Goal: Transaction & Acquisition: Purchase product/service

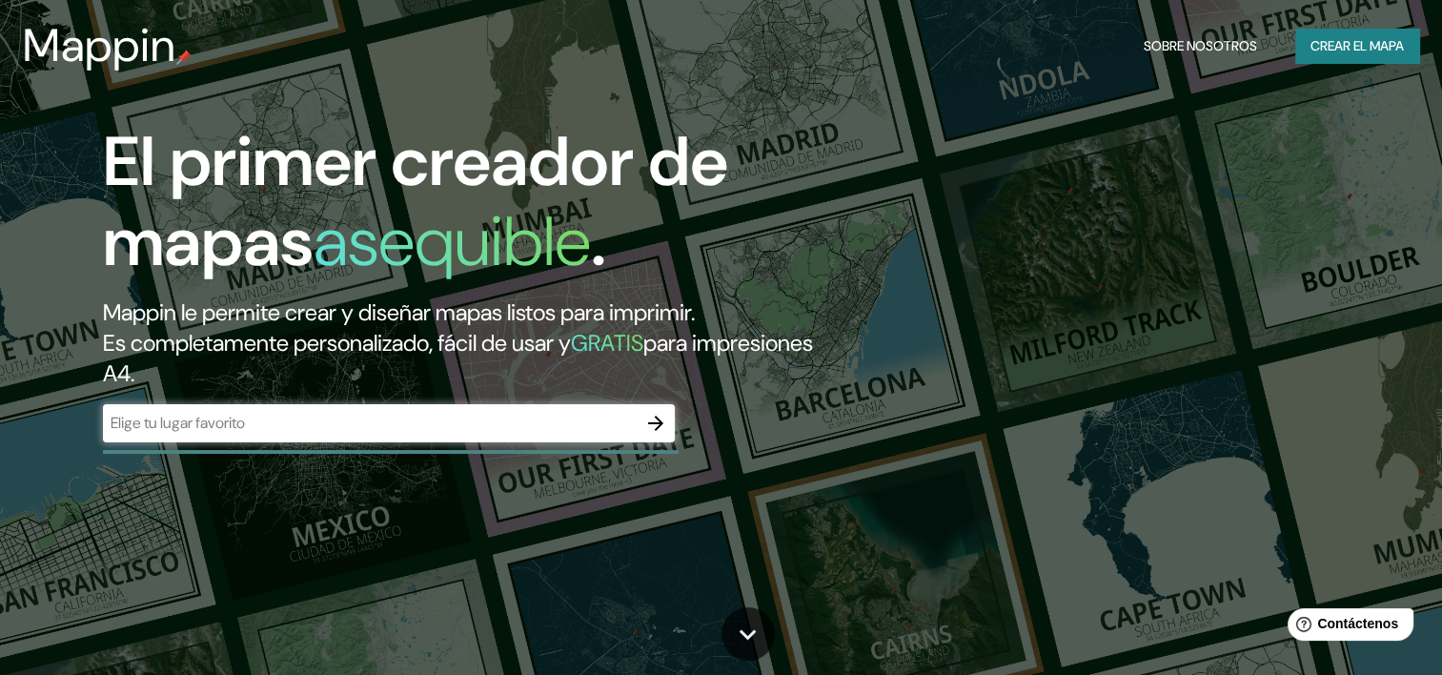
drag, startPoint x: 648, startPoint y: 424, endPoint x: 419, endPoint y: 371, distance: 234.9
click at [419, 371] on div "El primer creador de mapas asequible . Mappin le permite crear y diseñar mapas …" at bounding box center [462, 291] width 865 height 339
click at [496, 420] on input "text" at bounding box center [370, 423] width 534 height 22
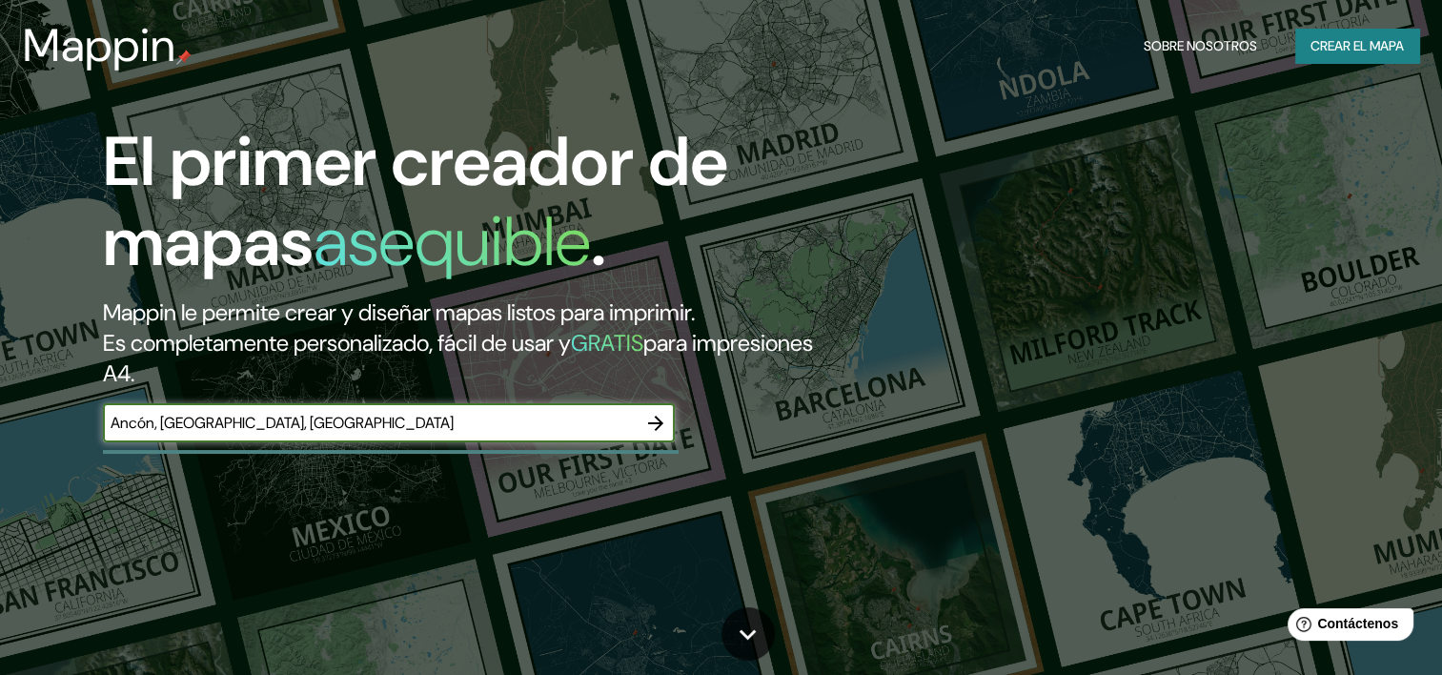
type input "Ancón, Lima, Perú"
click at [638, 422] on button "button" at bounding box center [656, 423] width 38 height 38
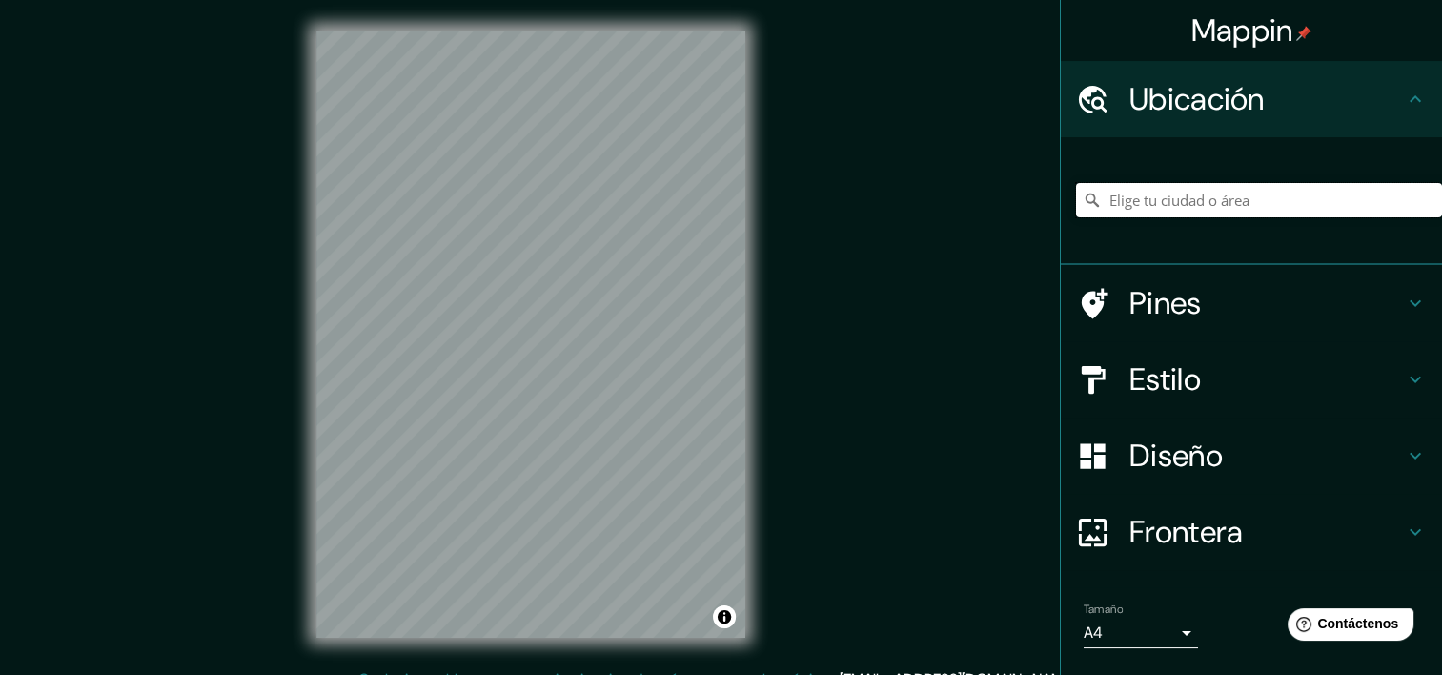
click at [1170, 197] on input "Elige tu ciudad o área" at bounding box center [1259, 200] width 366 height 34
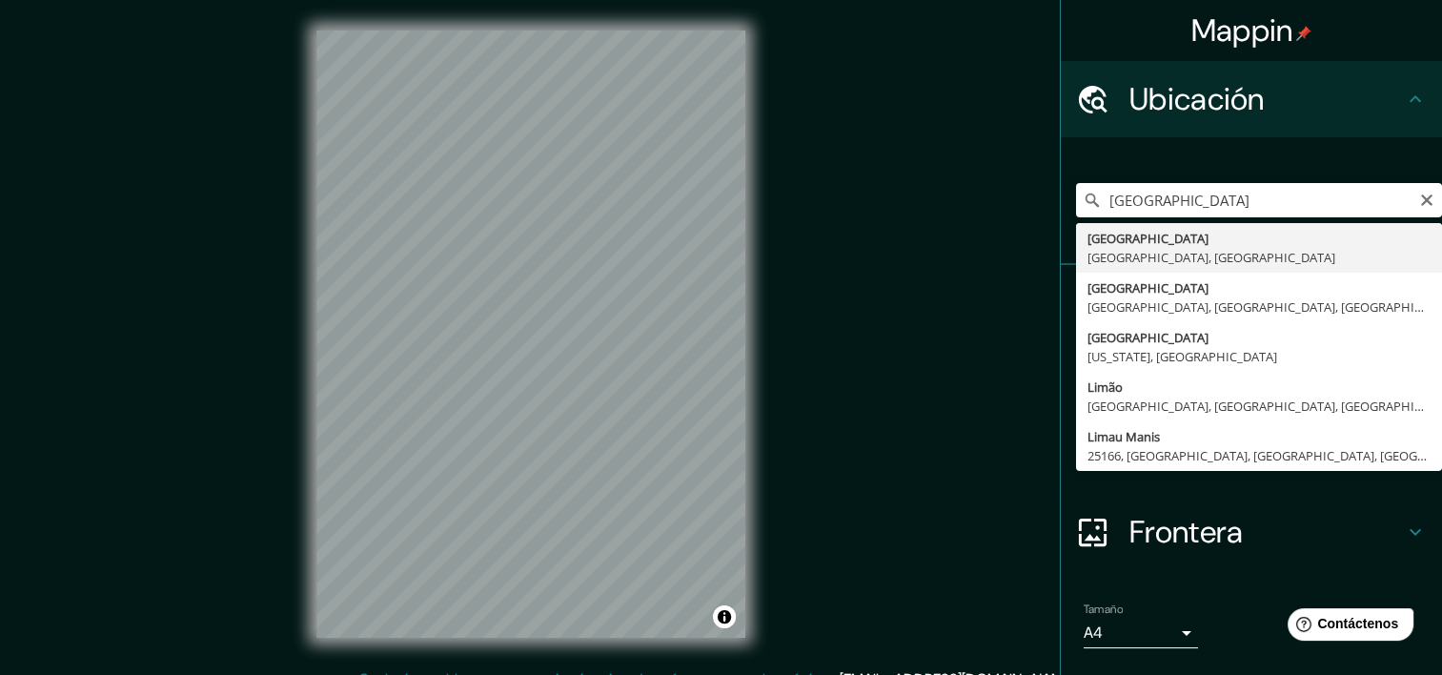
type input "Lima, Provincia de Lima, Perú"
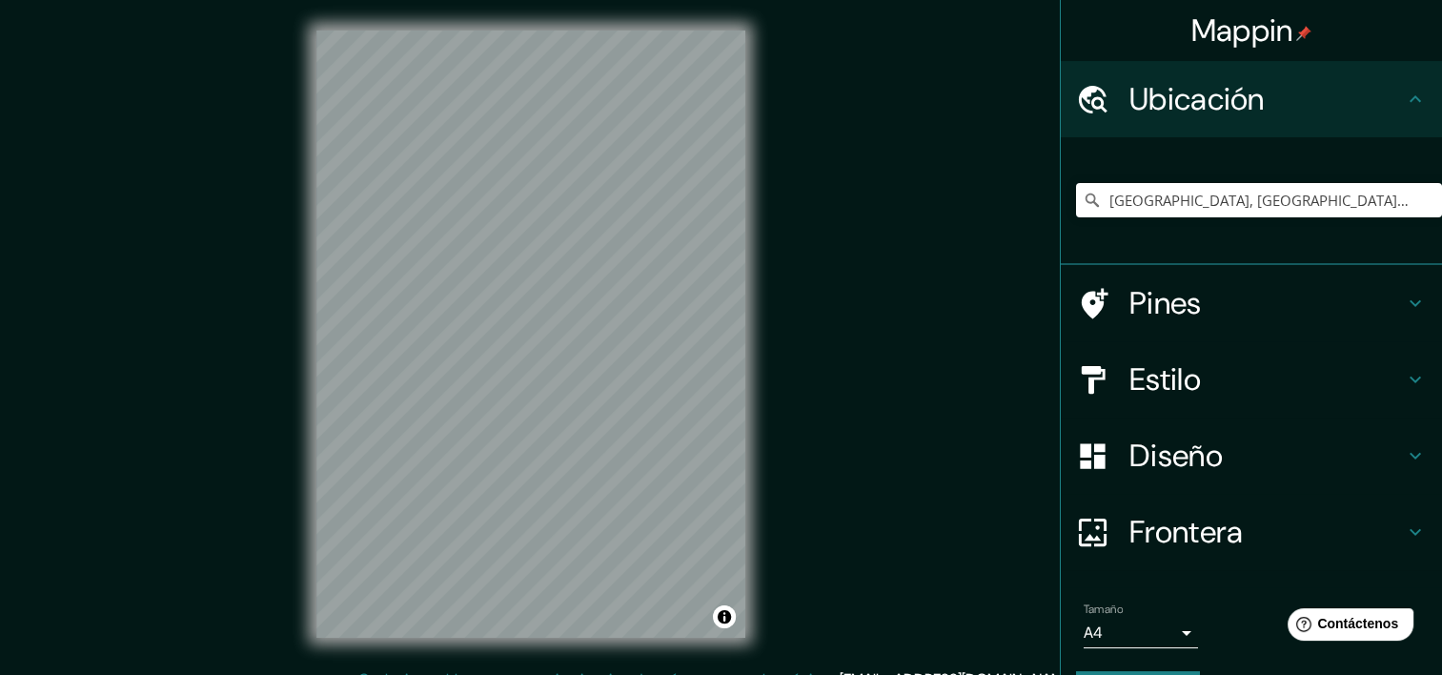
click at [1185, 630] on div "Tamaño A4 single" at bounding box center [1251, 625] width 351 height 61
click at [1152, 627] on body "Mappin Ubicación Lima, Provincia de Lima, Perú Pines Estilo Diseño Frontera Eli…" at bounding box center [721, 337] width 1442 height 675
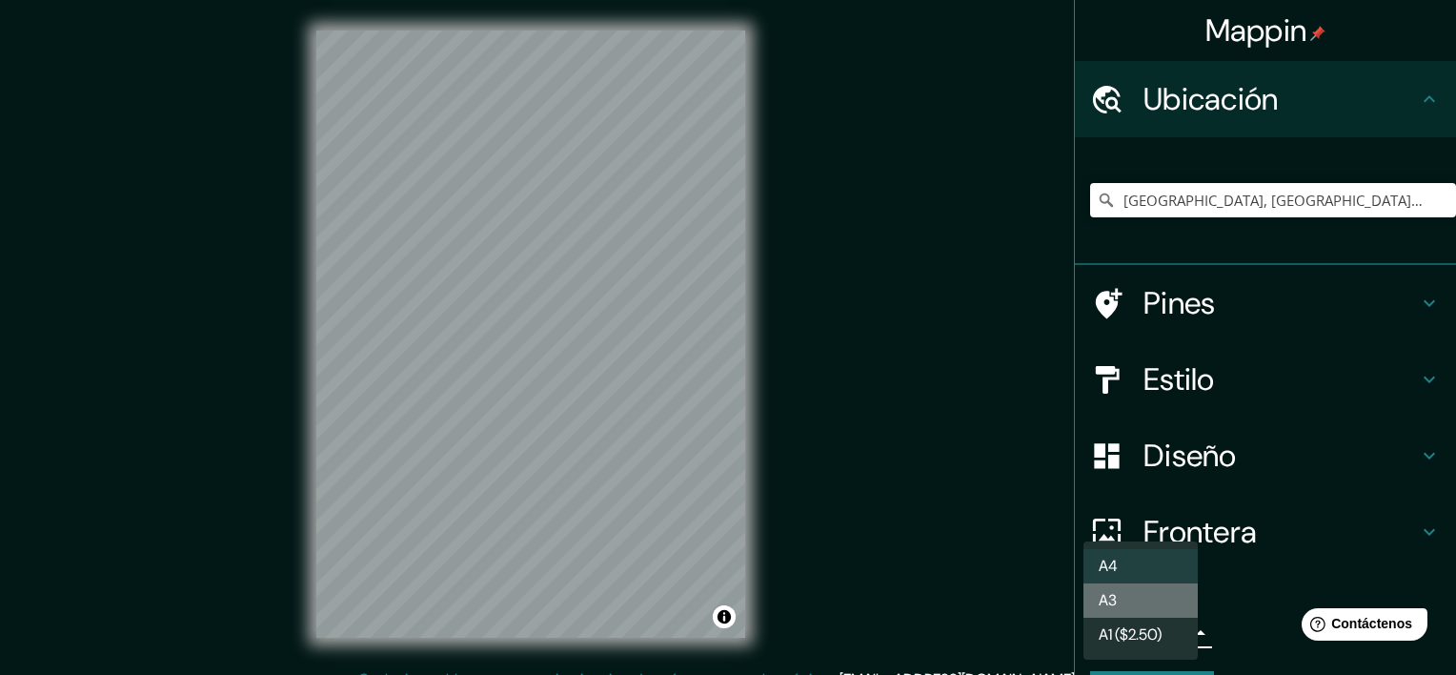
click at [1145, 597] on li "A3" at bounding box center [1140, 600] width 114 height 34
type input "a4"
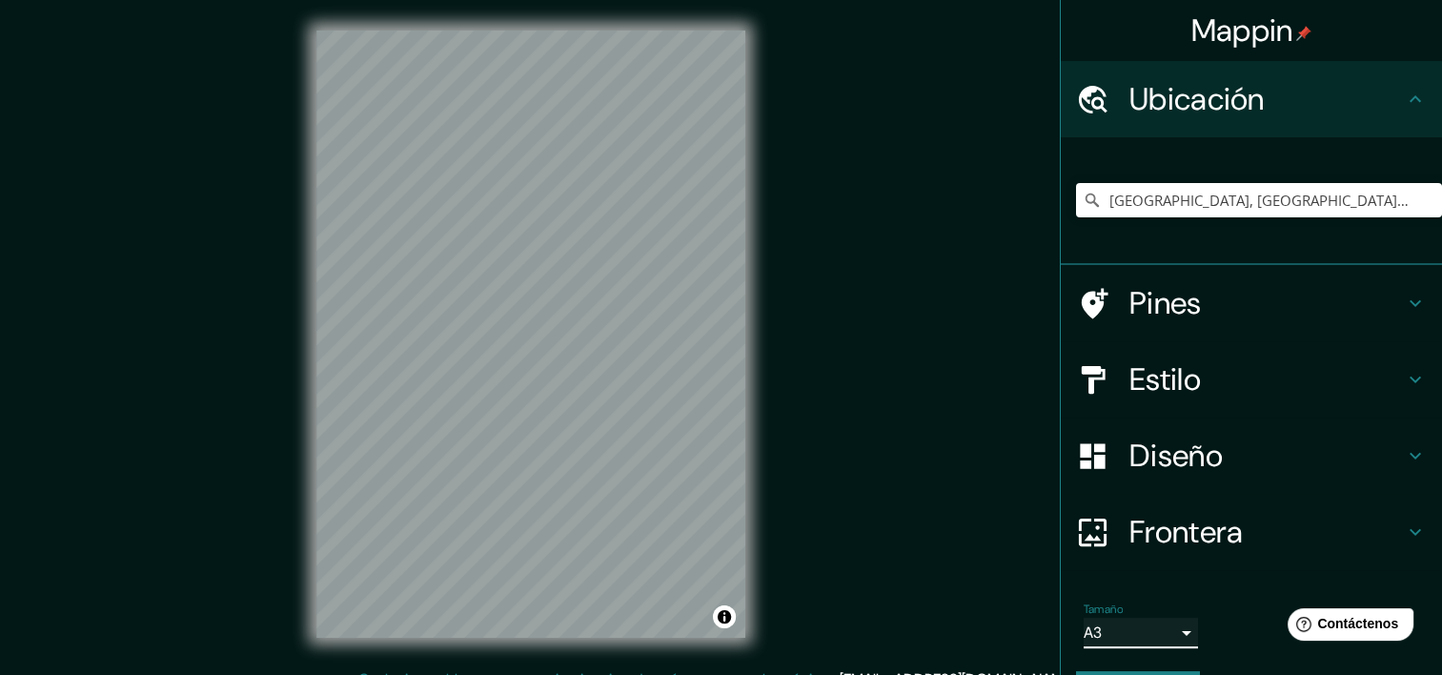
scroll to position [53, 0]
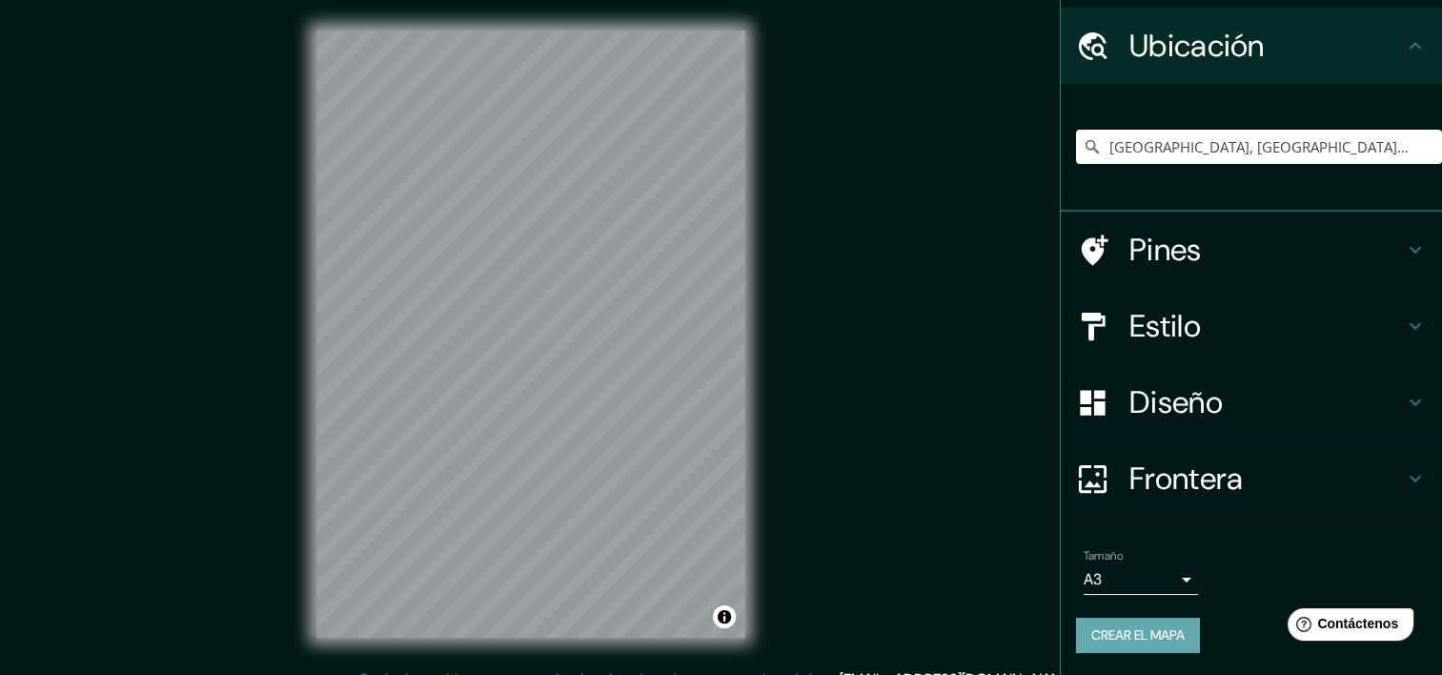
click at [1162, 628] on font "Crear el mapa" at bounding box center [1137, 635] width 93 height 24
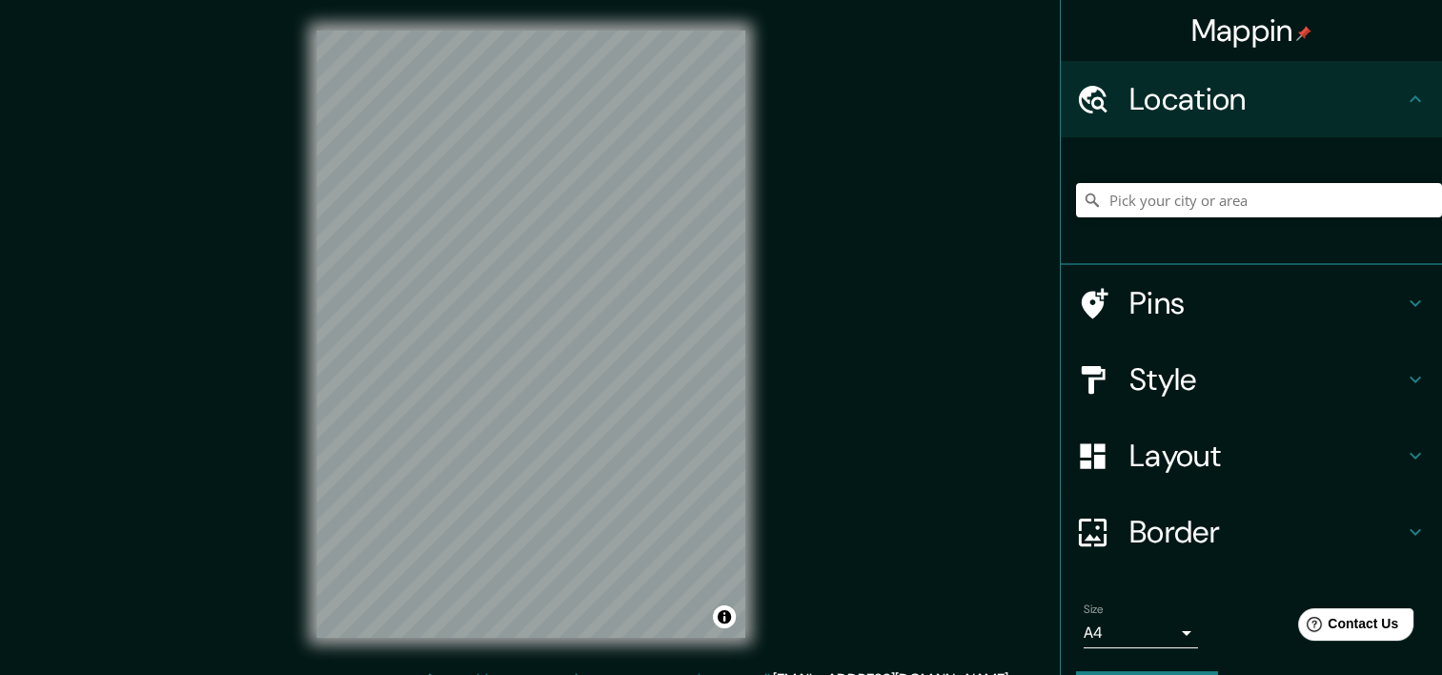
click at [861, 396] on div "Mappin Location Pins Style Layout Border Choose a border. Hint : you can make l…" at bounding box center [721, 349] width 1442 height 699
click at [1120, 619] on body "Mappin Location Pins Style Layout Border Choose a border. Hint : you can make l…" at bounding box center [721, 337] width 1442 height 675
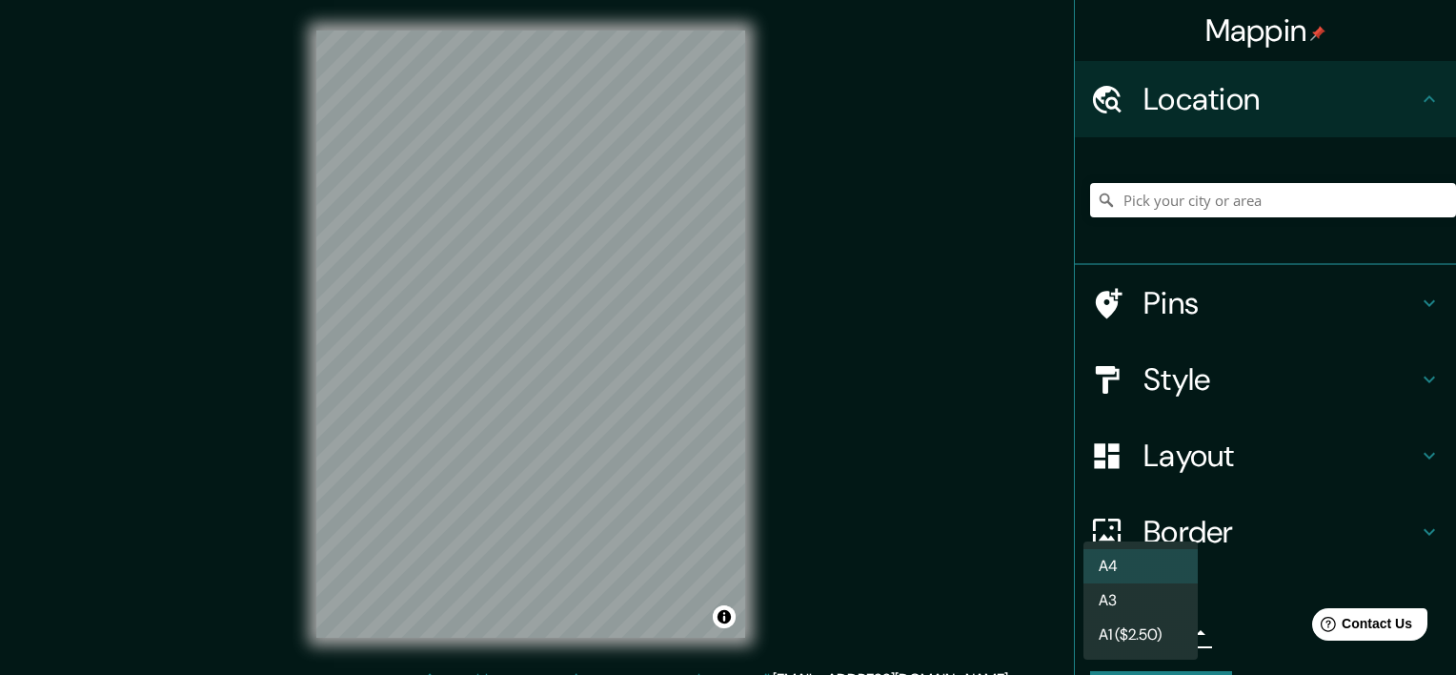
click at [1119, 595] on li "A3" at bounding box center [1140, 600] width 114 height 34
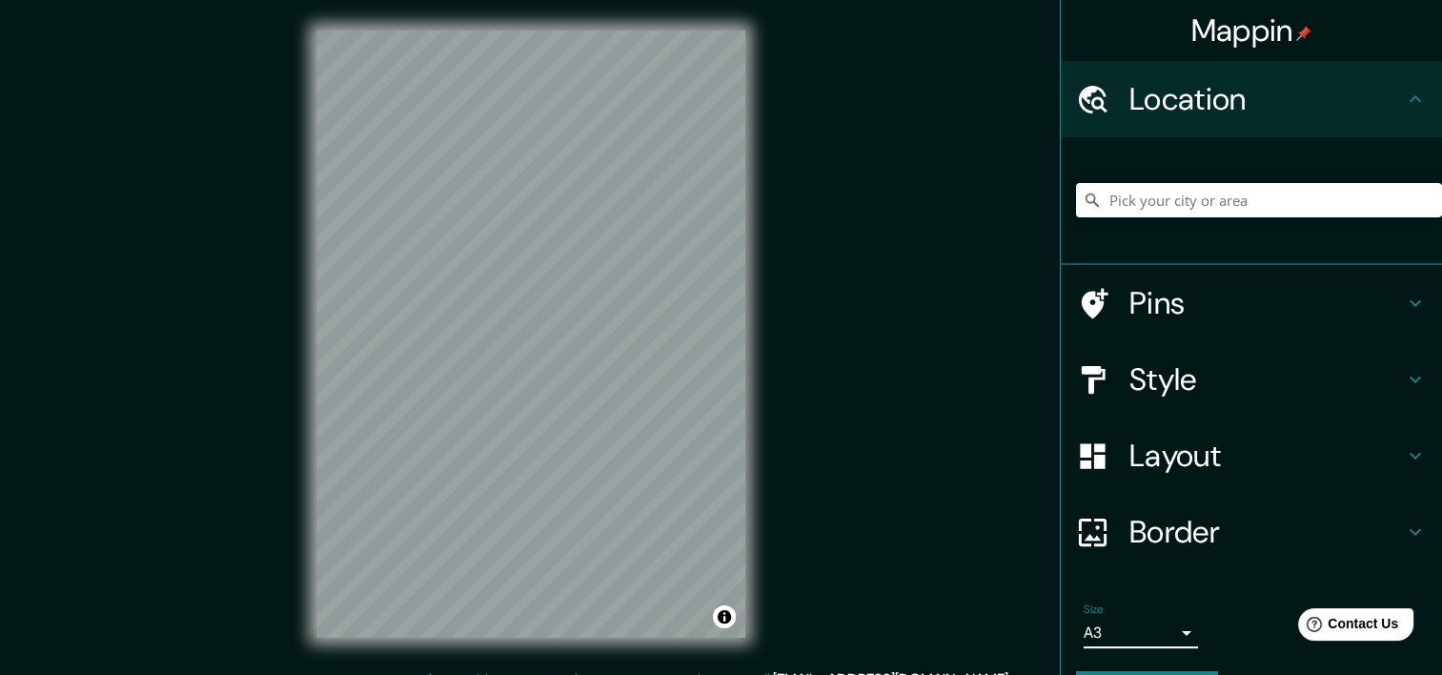
click at [1105, 624] on body "Mappin Location Pins Style Layout Border Choose a border. Hint : you can make l…" at bounding box center [721, 337] width 1442 height 675
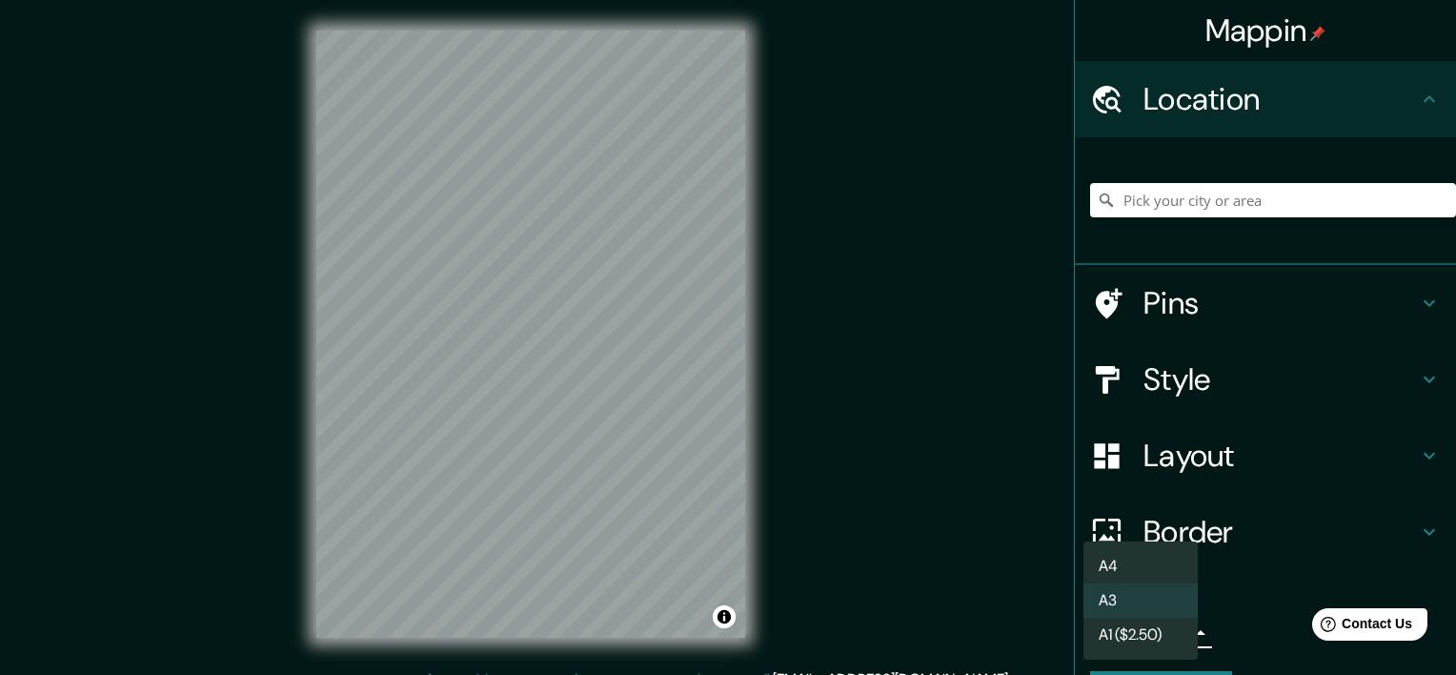
click at [1236, 641] on div at bounding box center [728, 337] width 1456 height 675
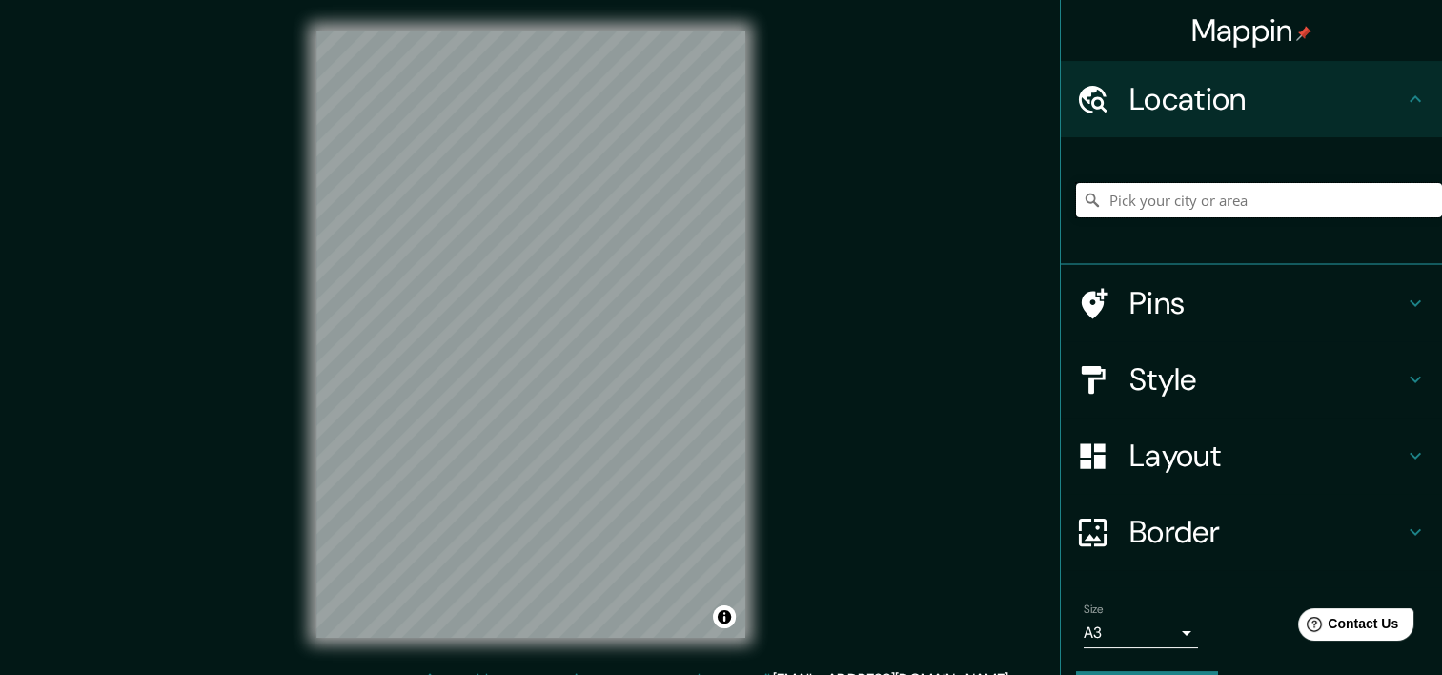
click at [1138, 204] on input "Pick your city or area" at bounding box center [1259, 200] width 366 height 34
click at [1323, 212] on input "Lima, Provincia de Lima, Perú" at bounding box center [1259, 200] width 366 height 34
click at [1323, 198] on input "Lima, Provincia de Lima, Perú" at bounding box center [1259, 200] width 366 height 34
drag, startPoint x: 1334, startPoint y: 203, endPoint x: 1128, endPoint y: 186, distance: 206.5
click at [1128, 186] on input "Lima, Provincia de Lima, Perú" at bounding box center [1259, 200] width 366 height 34
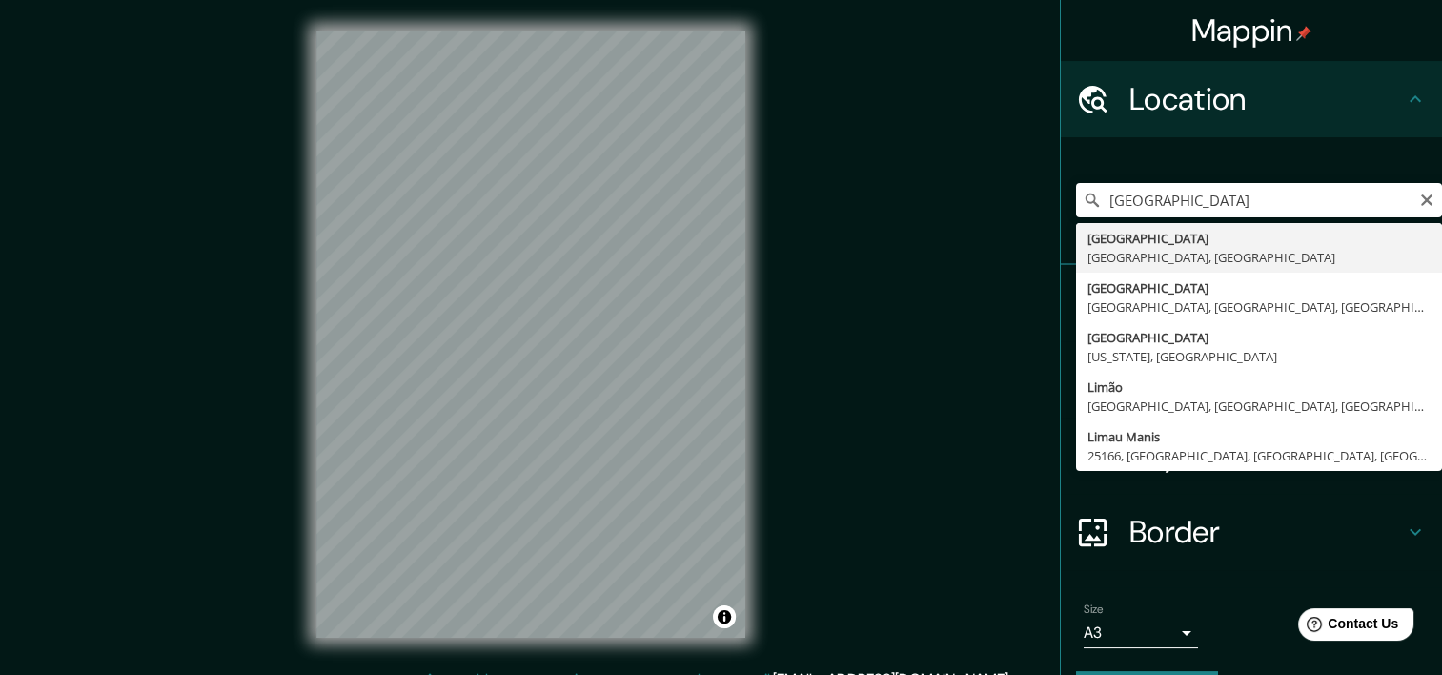
type input "Lima, Provincia de Lima, Perú"
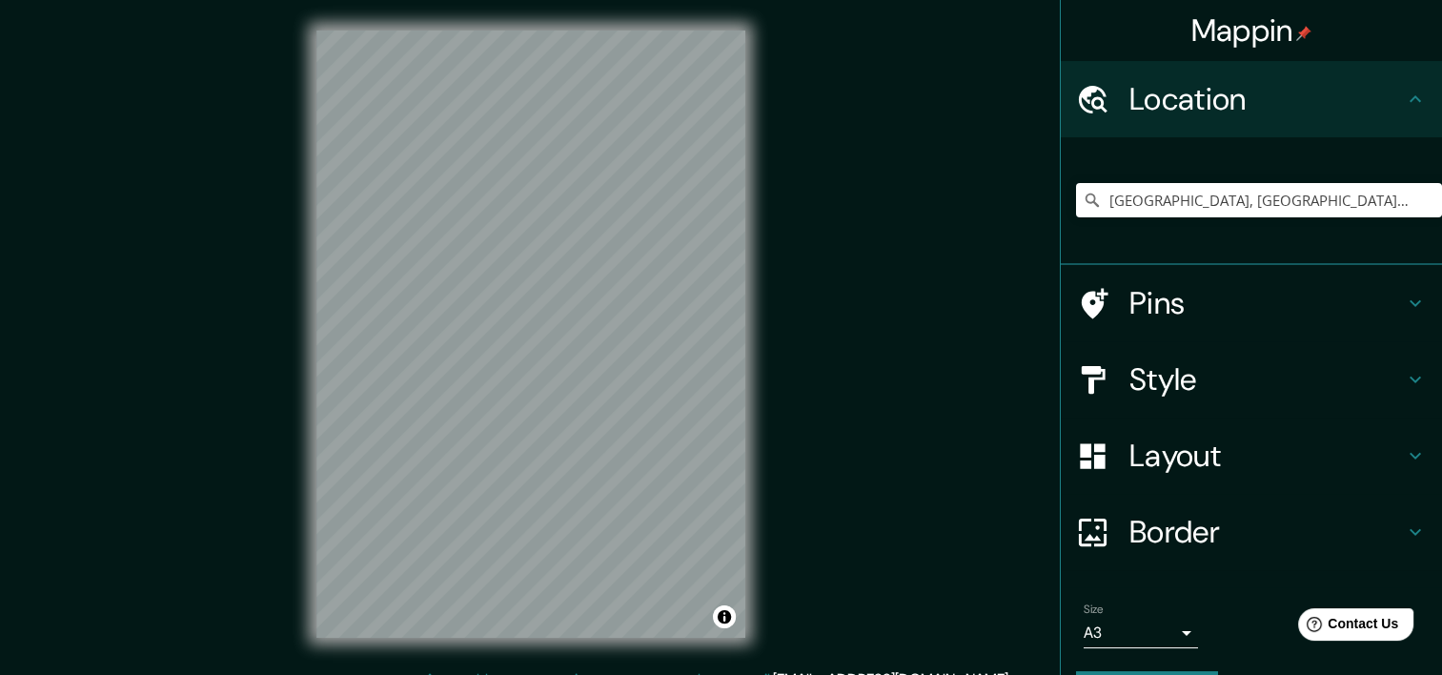
click at [1406, 303] on icon at bounding box center [1415, 303] width 23 height 23
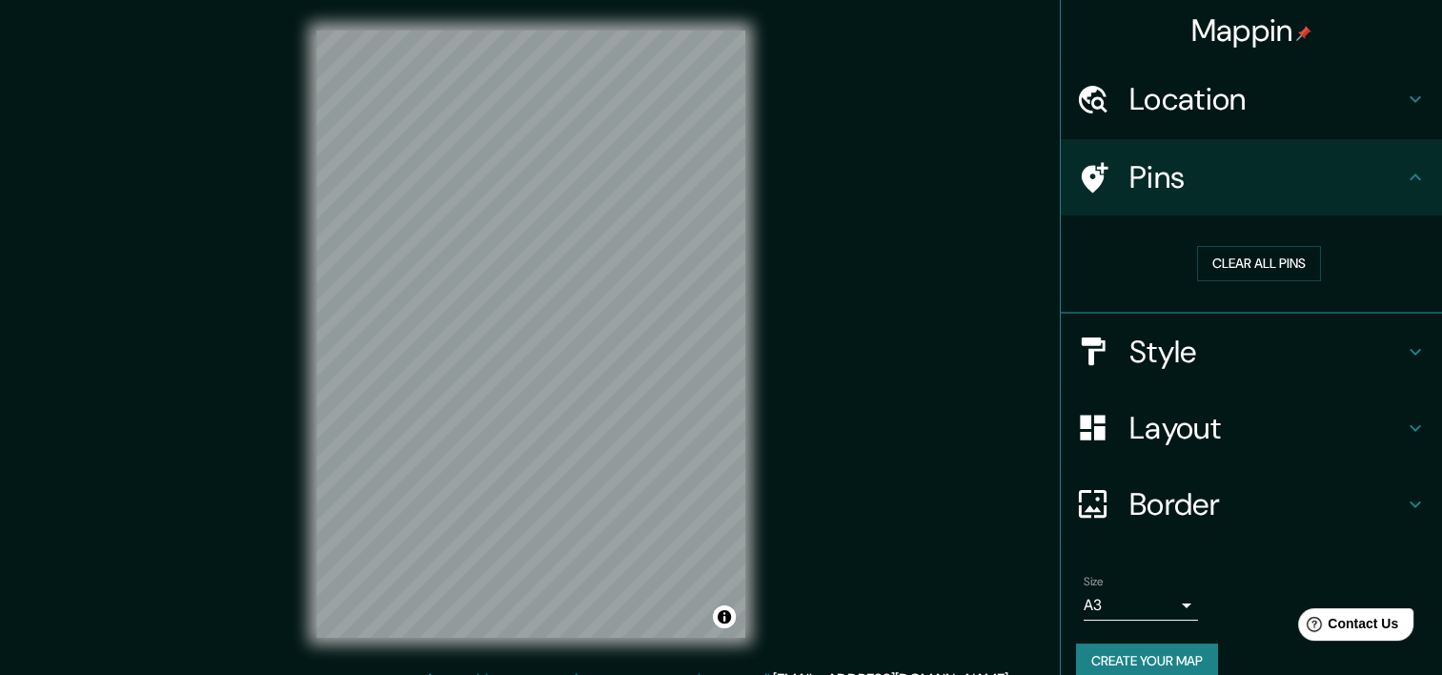
click at [1404, 166] on icon at bounding box center [1415, 177] width 23 height 23
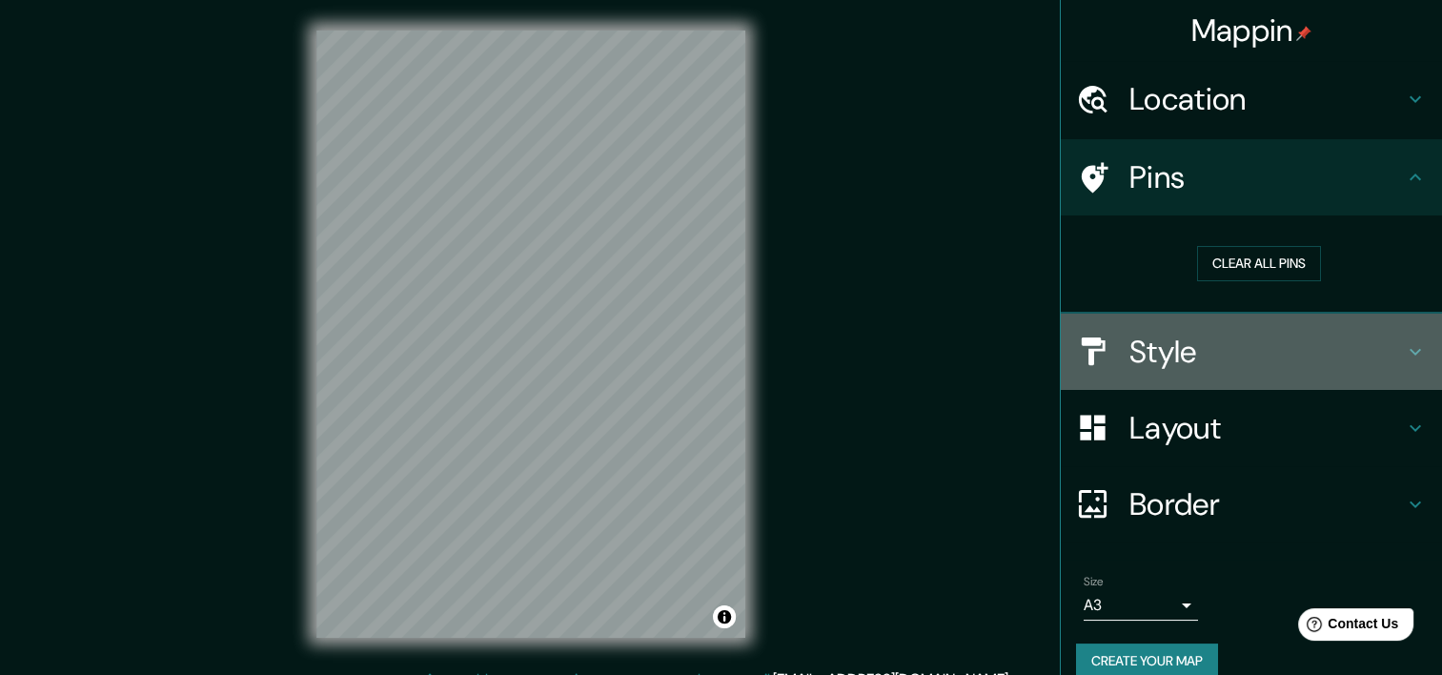
click at [1404, 343] on icon at bounding box center [1415, 351] width 23 height 23
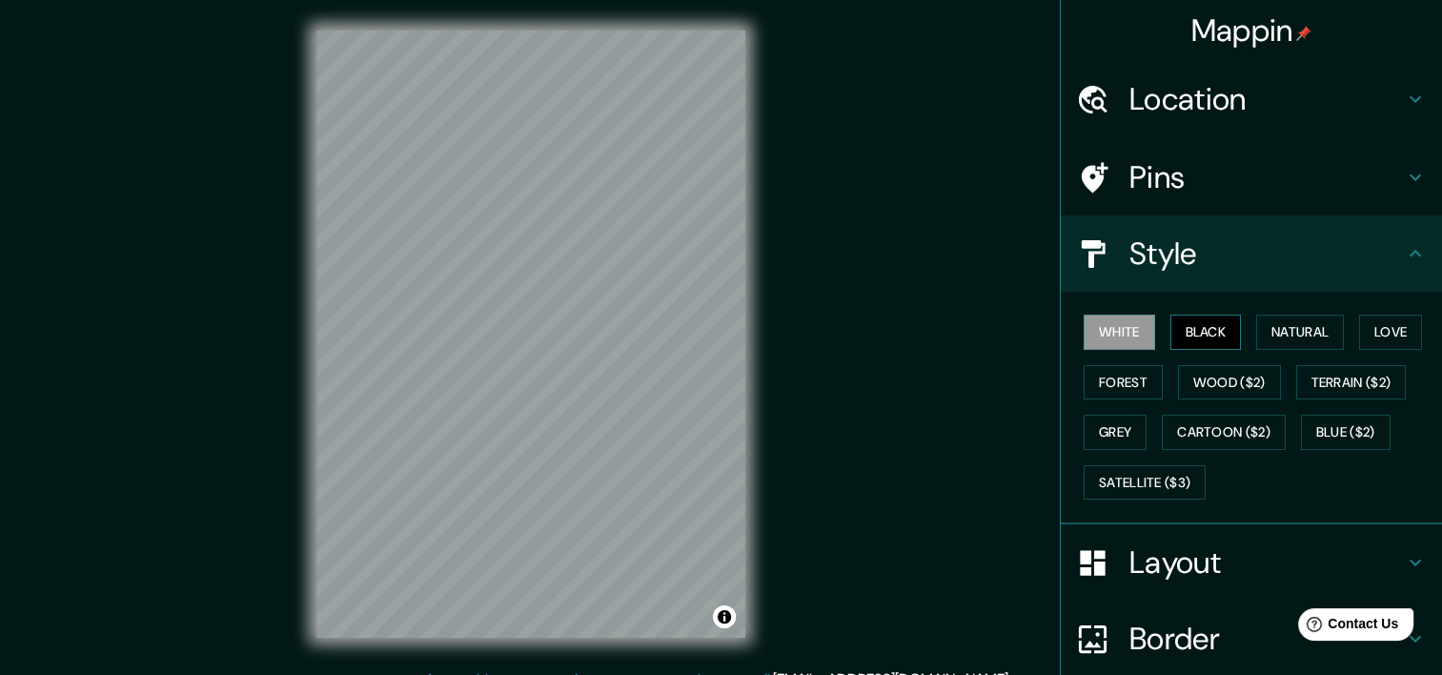
click at [1185, 324] on button "Black" at bounding box center [1205, 331] width 71 height 35
click at [1288, 329] on button "Natural" at bounding box center [1300, 331] width 88 height 35
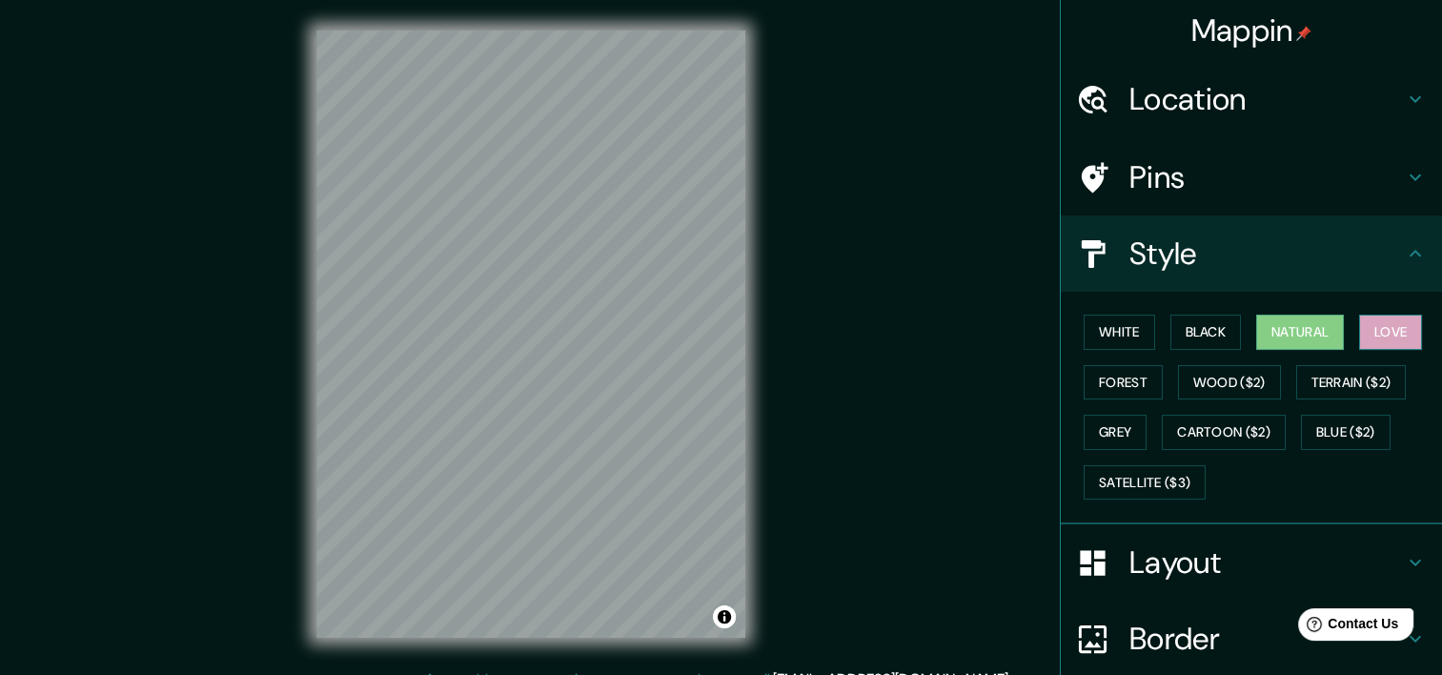
drag, startPoint x: 1380, startPoint y: 325, endPoint x: 1358, endPoint y: 334, distance: 23.9
click at [1379, 325] on button "Love" at bounding box center [1390, 331] width 63 height 35
click at [1334, 379] on button "Terrain ($2)" at bounding box center [1351, 382] width 111 height 35
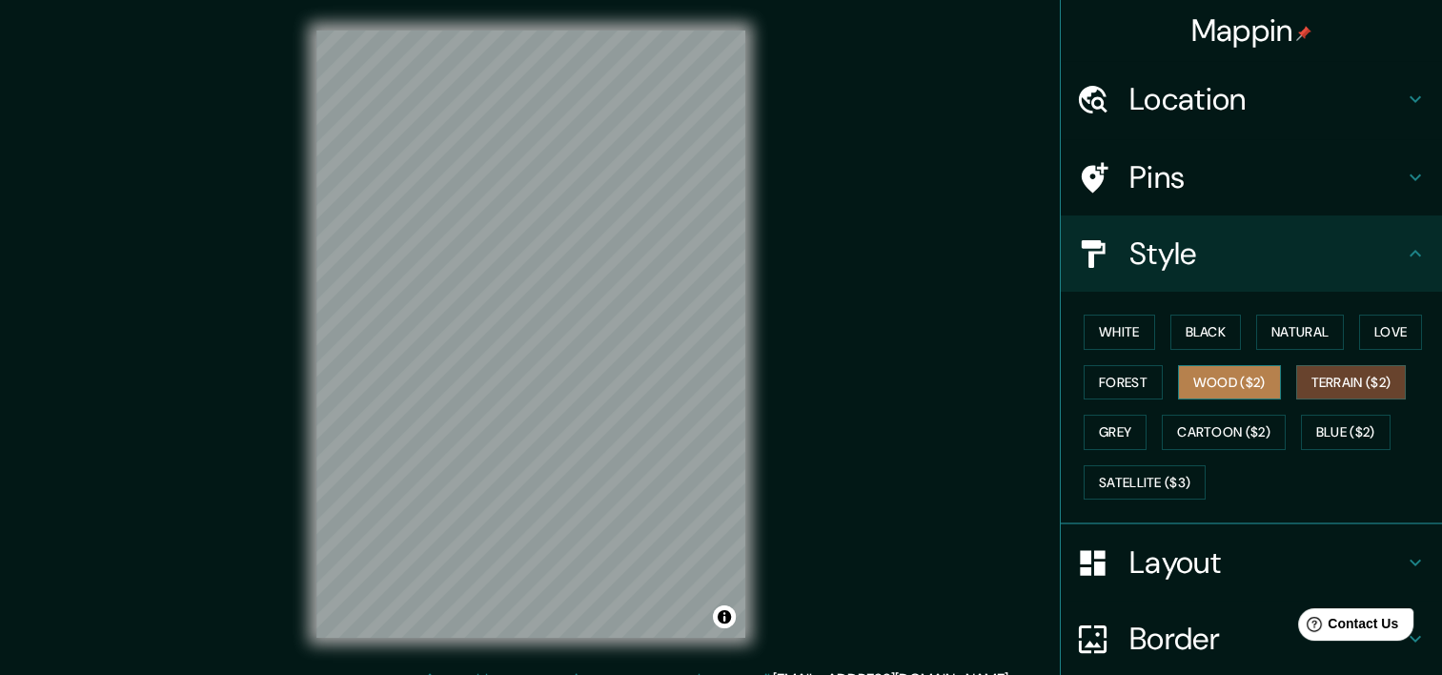
click at [1217, 375] on button "Wood ($2)" at bounding box center [1229, 382] width 103 height 35
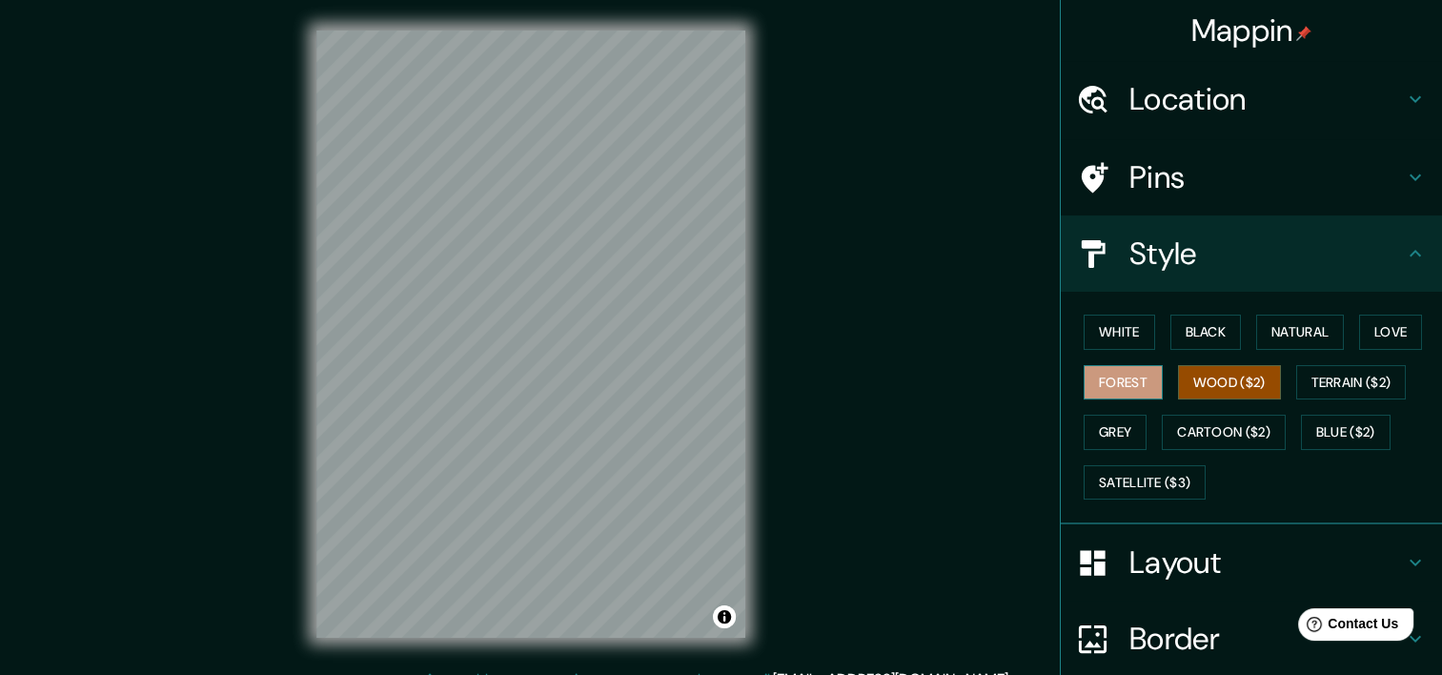
click at [1118, 384] on button "Forest" at bounding box center [1122, 382] width 79 height 35
click at [1115, 419] on button "Grey" at bounding box center [1114, 432] width 63 height 35
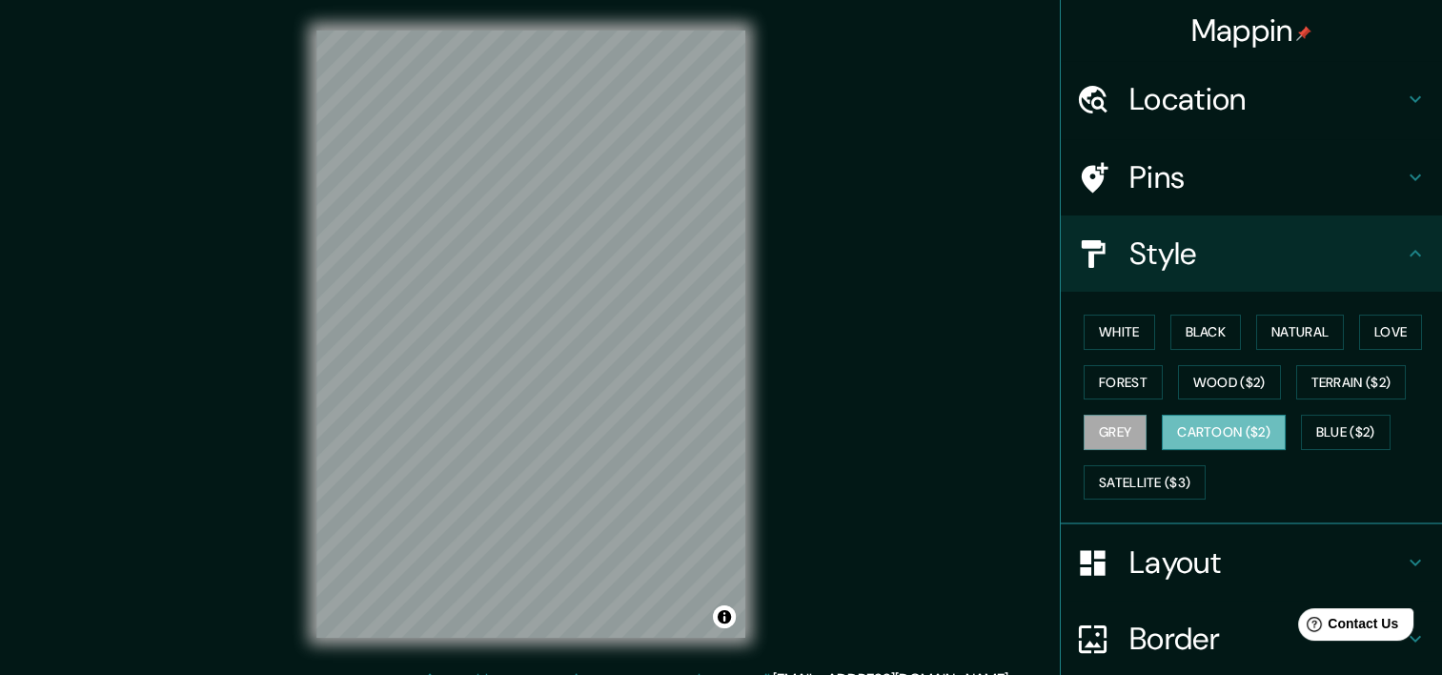
click at [1256, 431] on button "Cartoon ($2)" at bounding box center [1224, 432] width 124 height 35
click at [1314, 423] on button "Blue ($2)" at bounding box center [1346, 432] width 90 height 35
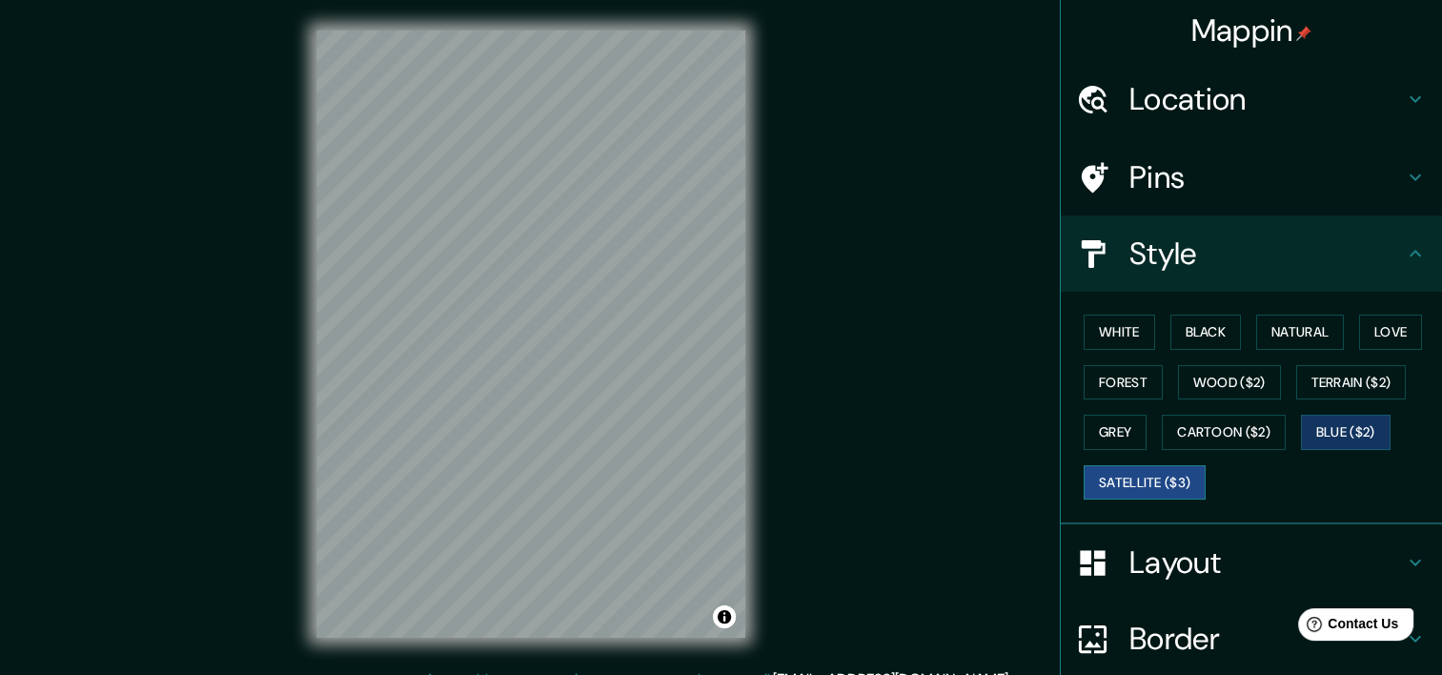
click at [1168, 477] on button "Satellite ($3)" at bounding box center [1144, 482] width 122 height 35
click at [1121, 335] on button "White" at bounding box center [1118, 331] width 71 height 35
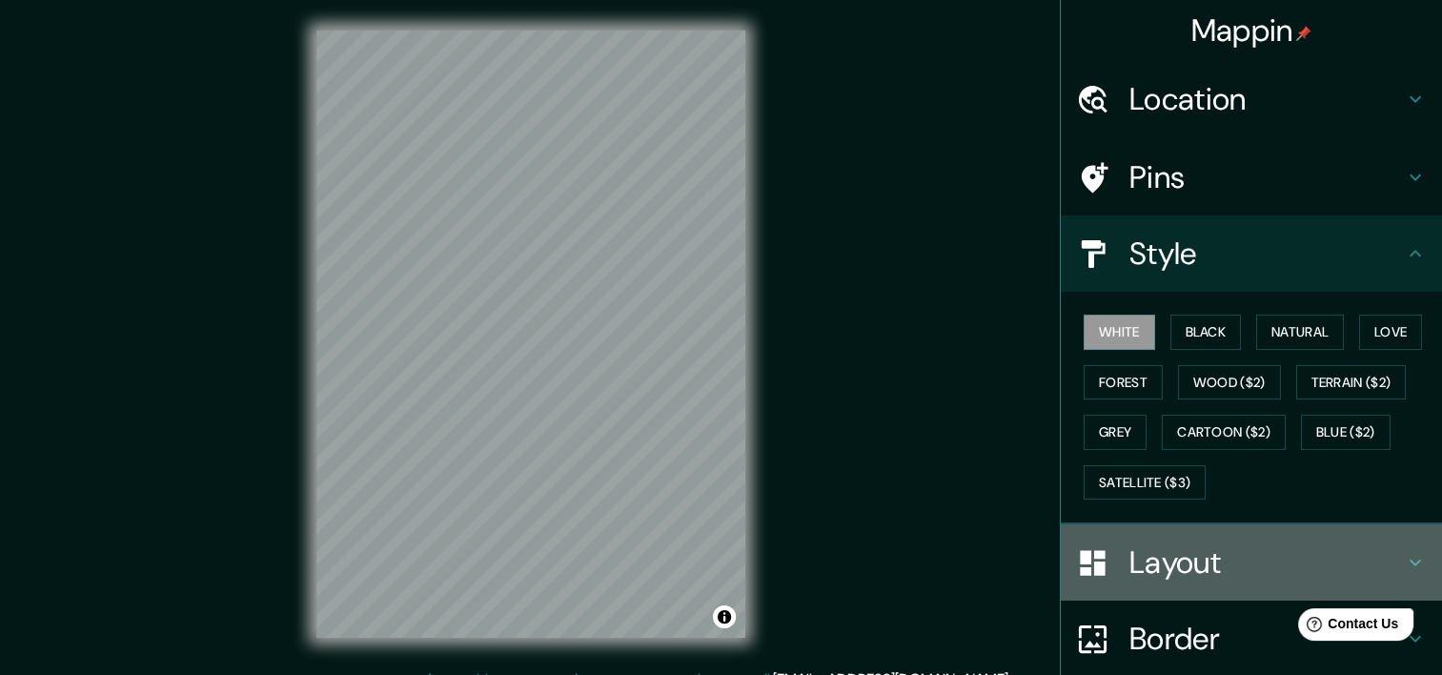
click at [1404, 555] on icon at bounding box center [1415, 562] width 23 height 23
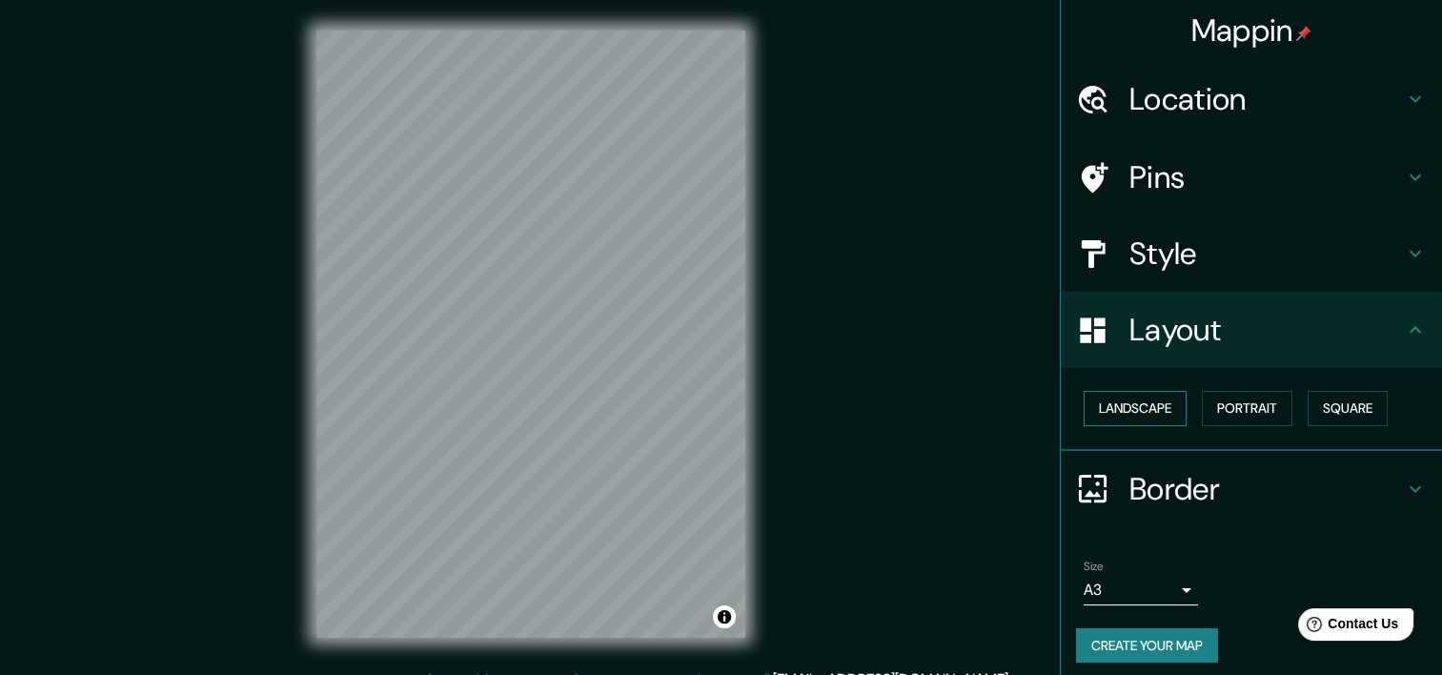
click at [1130, 399] on button "Landscape" at bounding box center [1134, 408] width 103 height 35
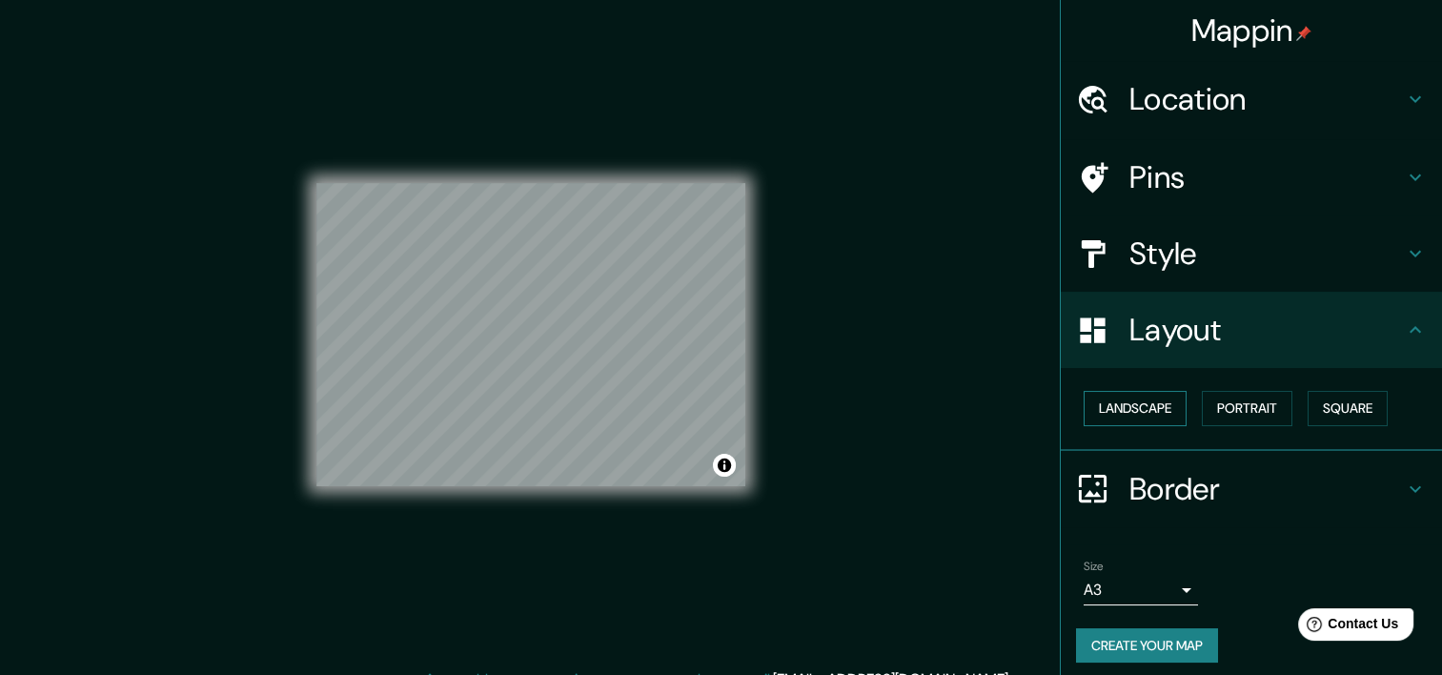
click at [1130, 399] on button "Landscape" at bounding box center [1134, 408] width 103 height 35
click at [1241, 412] on button "Portrait" at bounding box center [1247, 408] width 91 height 35
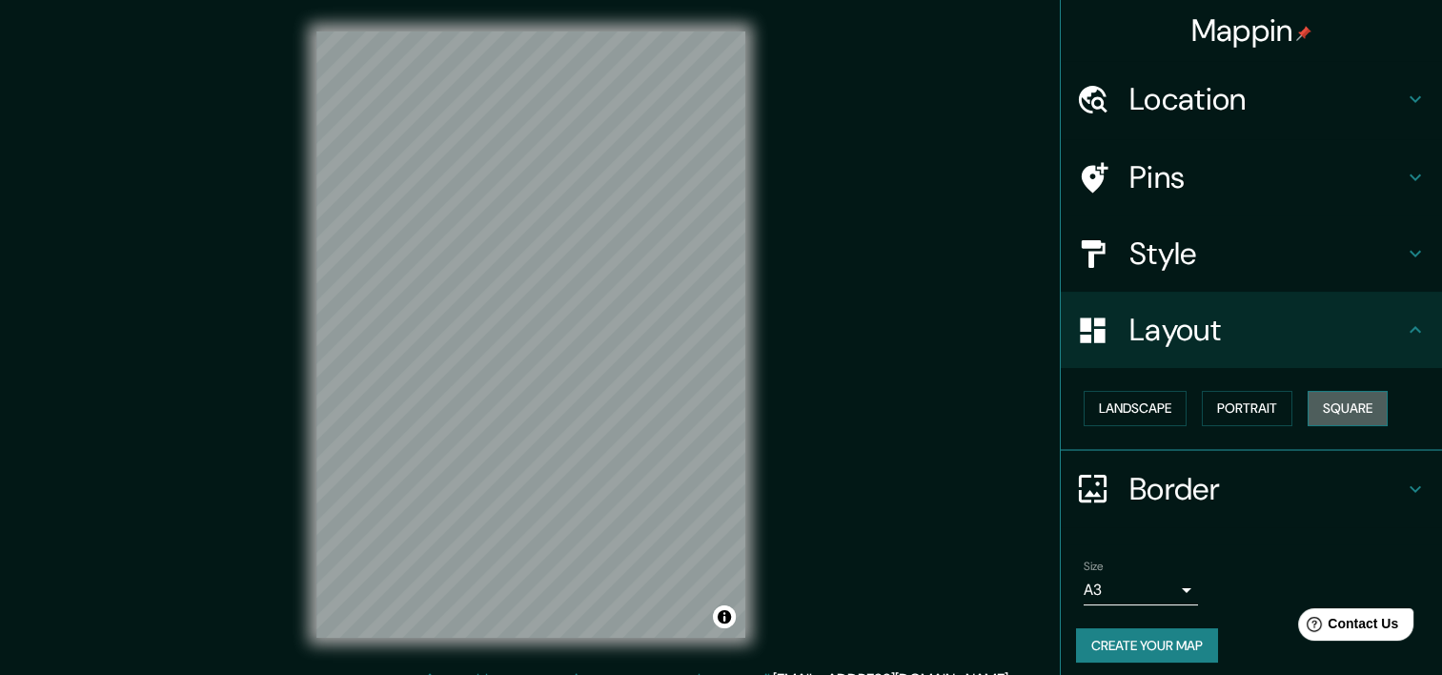
click at [1363, 413] on button "Square" at bounding box center [1347, 408] width 80 height 35
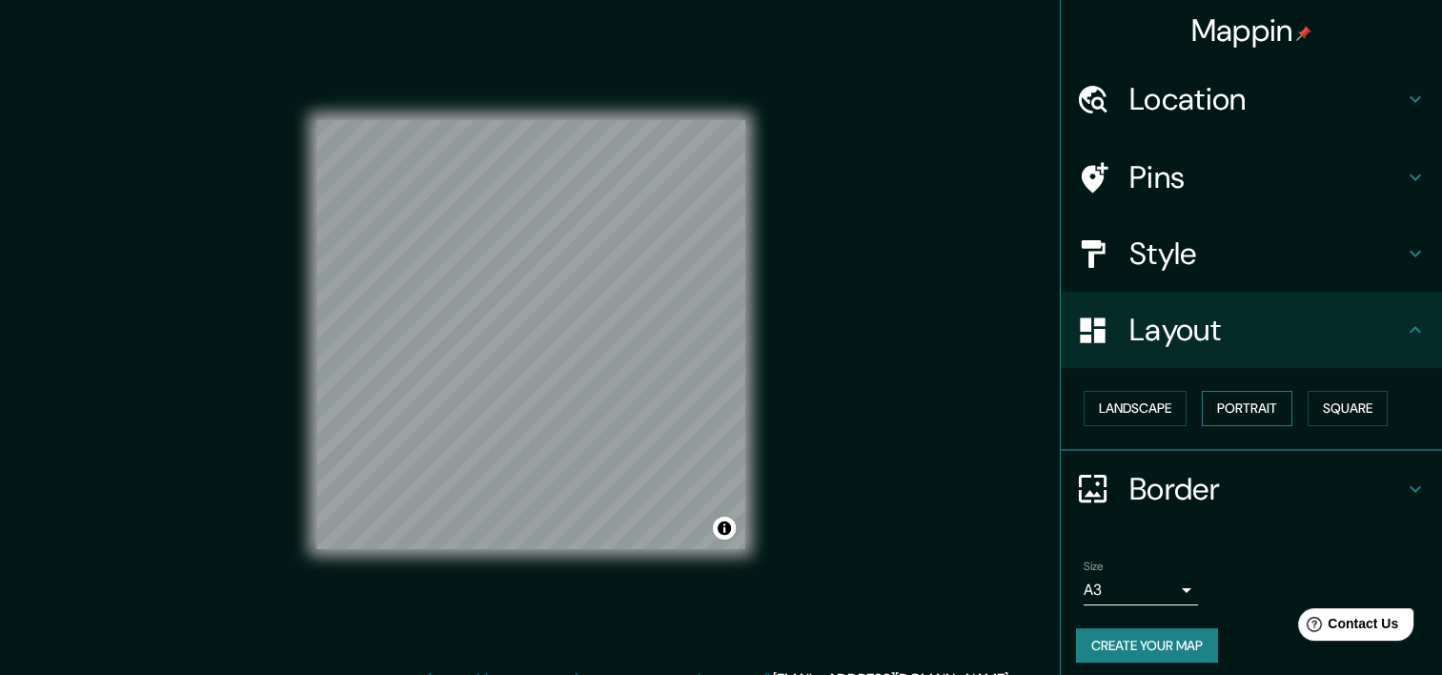
click at [1236, 408] on button "Portrait" at bounding box center [1247, 408] width 91 height 35
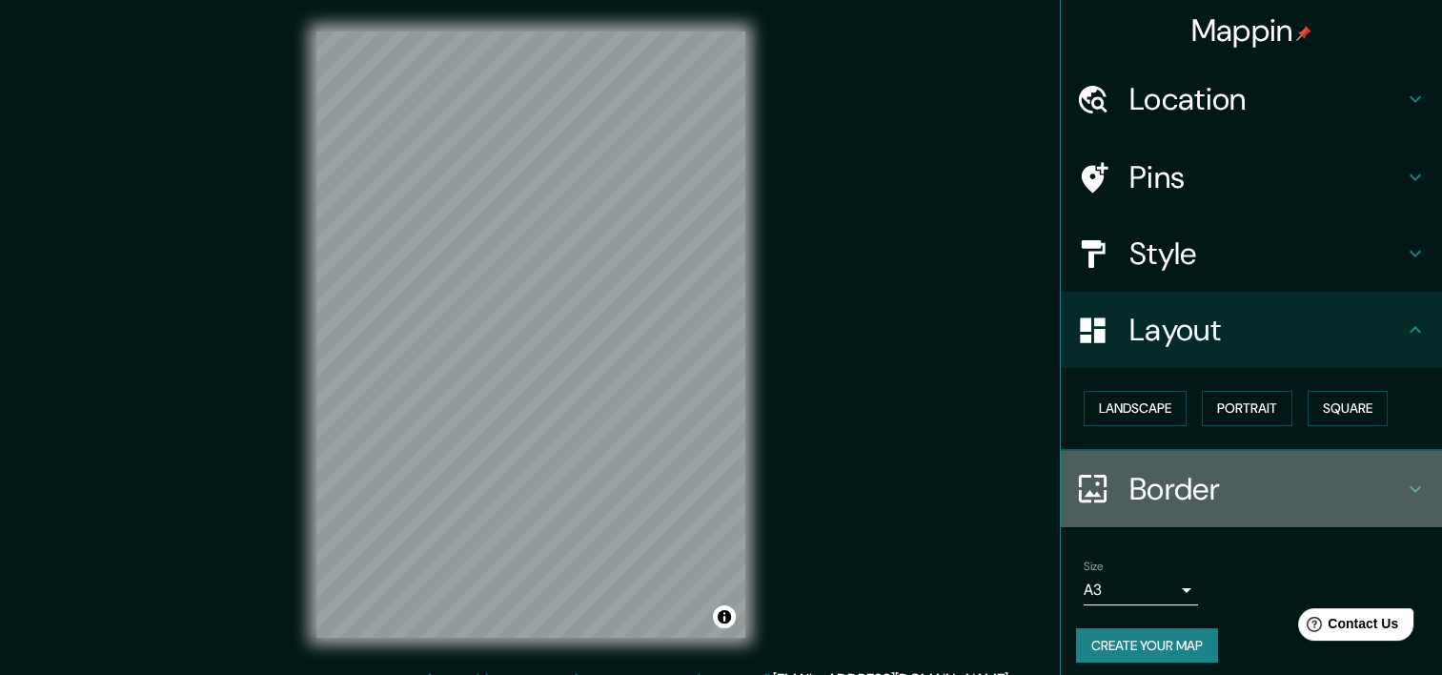
click at [1407, 484] on icon at bounding box center [1415, 488] width 23 height 23
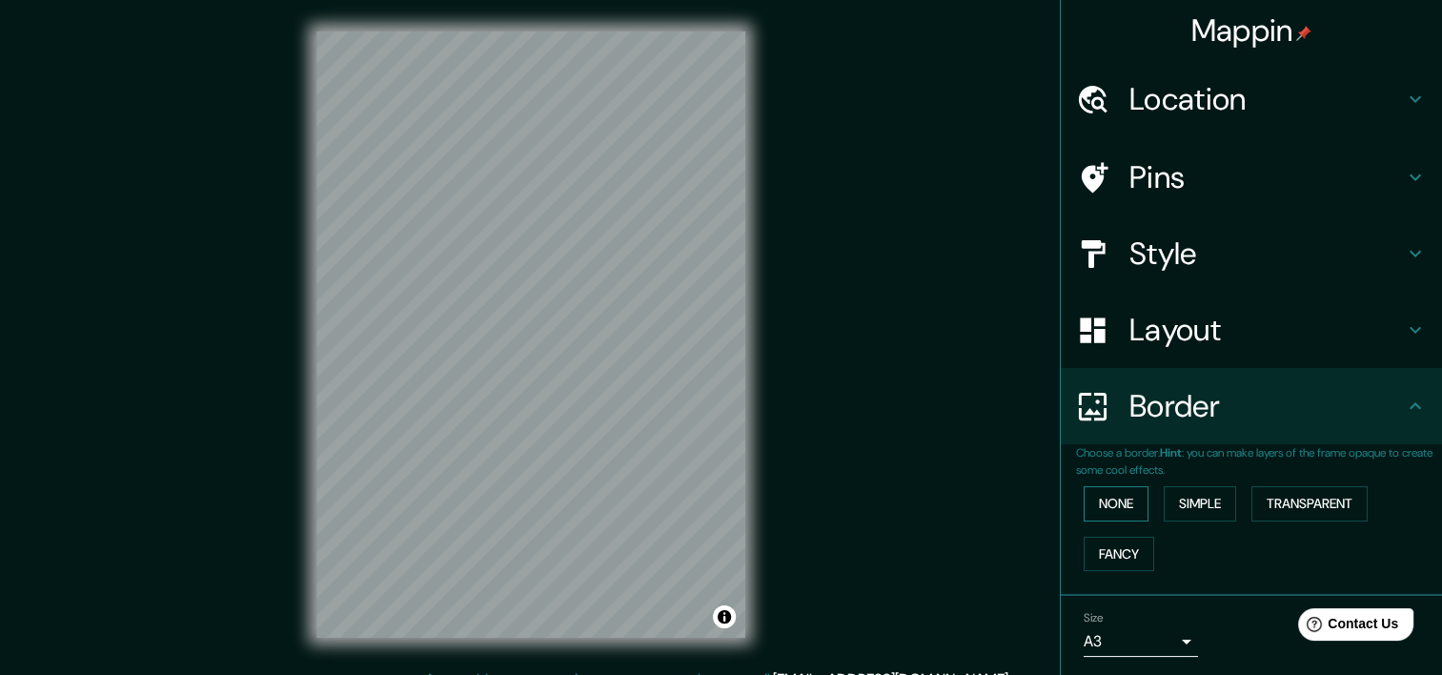
click at [1122, 501] on button "None" at bounding box center [1115, 503] width 65 height 35
click at [1205, 506] on button "Simple" at bounding box center [1200, 503] width 72 height 35
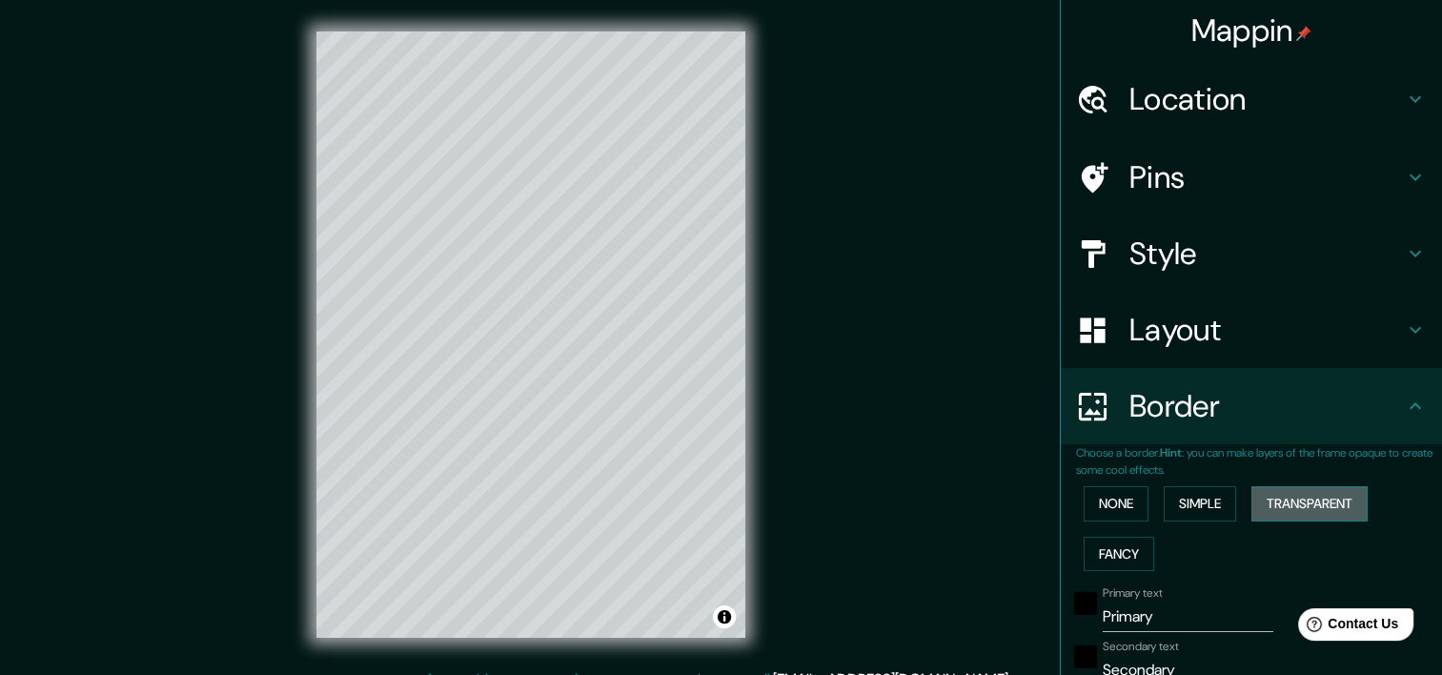
click at [1296, 507] on button "Transparent" at bounding box center [1309, 503] width 116 height 35
click at [1104, 562] on button "Fancy" at bounding box center [1118, 554] width 71 height 35
click at [1094, 504] on button "None" at bounding box center [1115, 503] width 65 height 35
